Goal: Transaction & Acquisition: Book appointment/travel/reservation

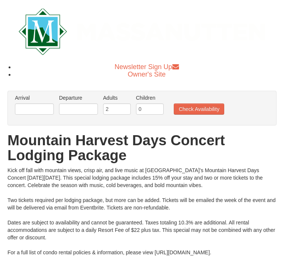
scroll to position [19, 0]
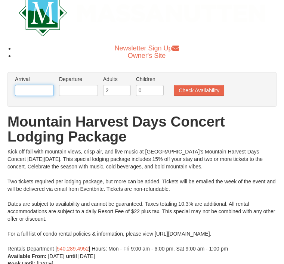
click at [32, 89] on input "text" at bounding box center [34, 90] width 39 height 11
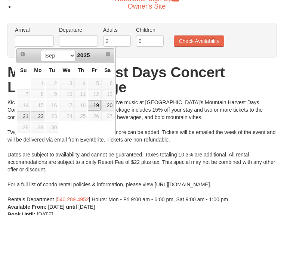
click at [97, 149] on link "19" at bounding box center [94, 154] width 13 height 10
type input "[DATE]"
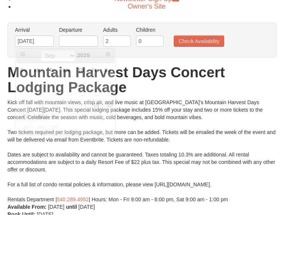
scroll to position [68, 0]
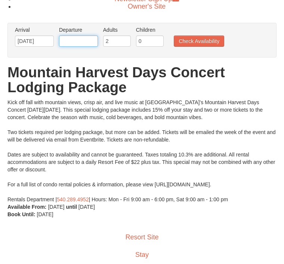
click at [77, 40] on input "text" at bounding box center [78, 40] width 39 height 11
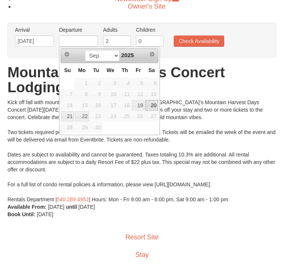
click at [153, 104] on link "20" at bounding box center [151, 105] width 13 height 10
type input "[DATE]"
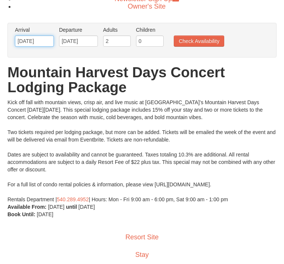
click at [34, 40] on input "[DATE]" at bounding box center [34, 40] width 39 height 11
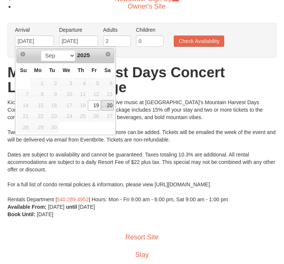
click at [113, 108] on link "20" at bounding box center [107, 105] width 13 height 10
type input "[DATE]"
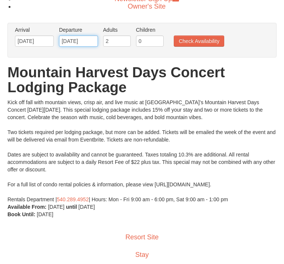
click at [78, 37] on input "[DATE]" at bounding box center [78, 40] width 39 height 11
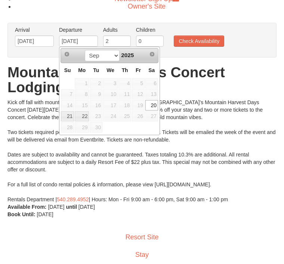
click at [69, 117] on link "21" at bounding box center [67, 116] width 13 height 10
type input "[DATE]"
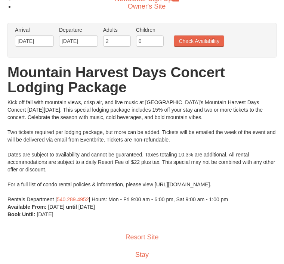
click at [193, 39] on button "Check Availability" at bounding box center [199, 40] width 50 height 11
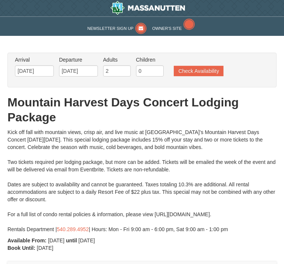
type input "[DATE]"
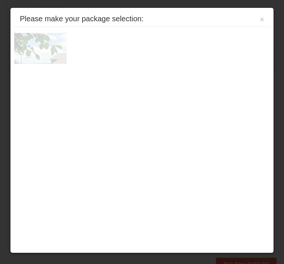
scroll to position [286, 0]
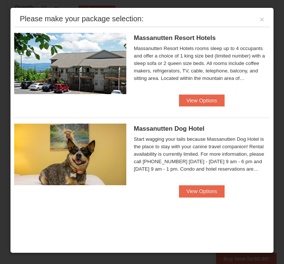
click at [193, 105] on button "View Options" at bounding box center [202, 100] width 46 height 12
